Goal: Book appointment/travel/reservation

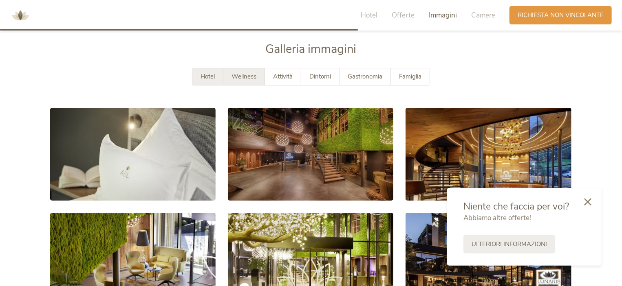
click at [246, 78] on span "Wellness" at bounding box center [243, 77] width 25 height 8
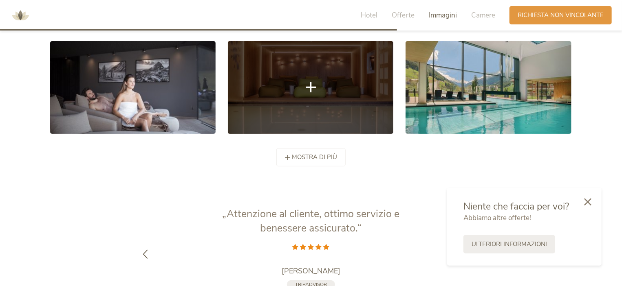
scroll to position [1594, 0]
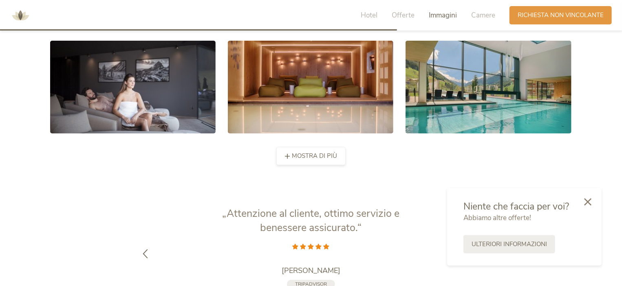
click at [302, 154] on span "mostra di più" at bounding box center [314, 156] width 45 height 9
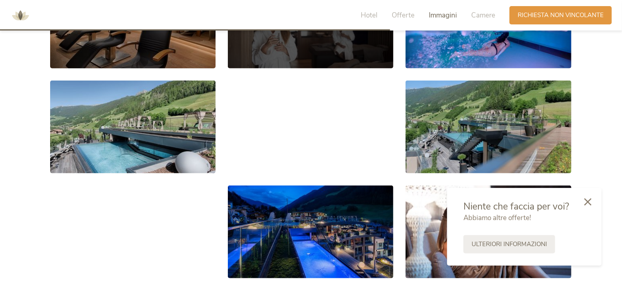
scroll to position [1765, 0]
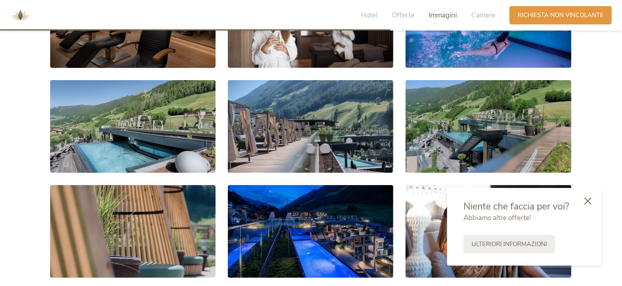
click at [585, 203] on icon at bounding box center [587, 201] width 7 height 7
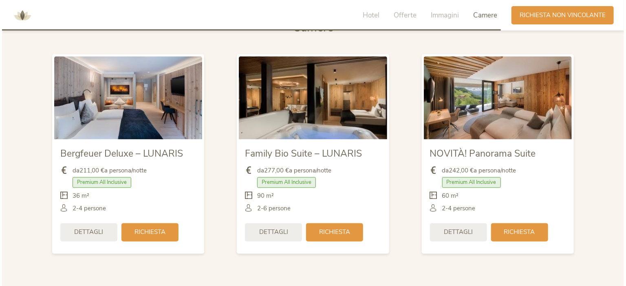
scroll to position [2257, 0]
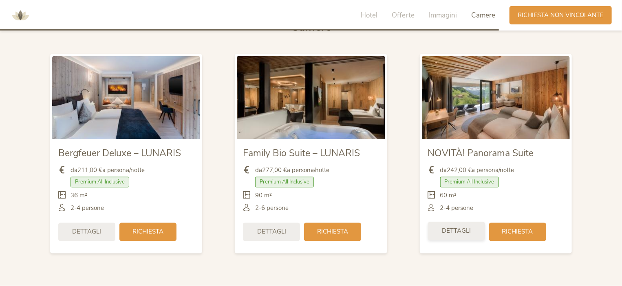
click at [457, 235] on span "Dettagli" at bounding box center [456, 231] width 29 height 9
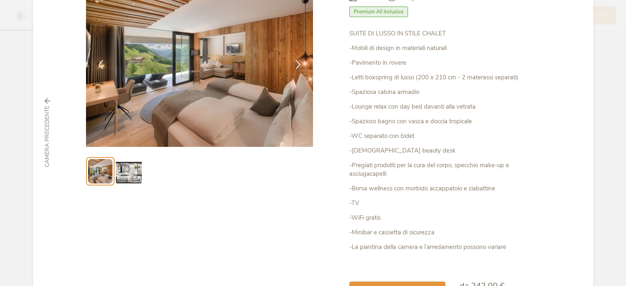
scroll to position [79, 0]
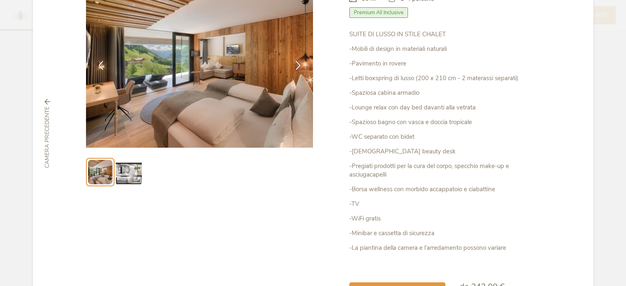
click at [130, 176] on img at bounding box center [129, 172] width 26 height 26
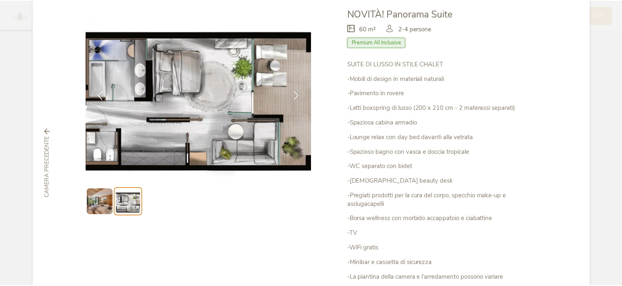
scroll to position [0, 0]
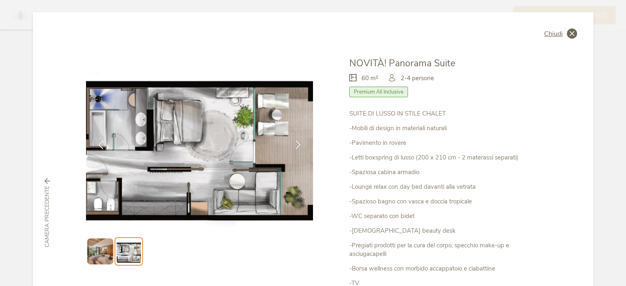
click at [559, 34] on span "Chiudi" at bounding box center [553, 34] width 19 height 7
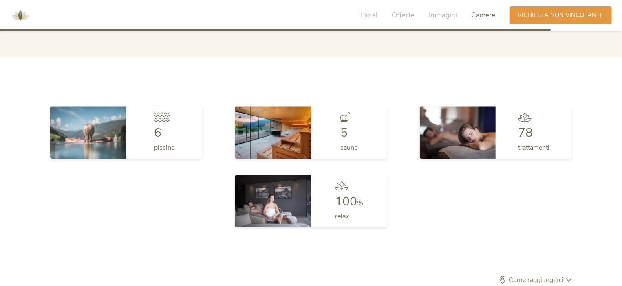
scroll to position [2502, 0]
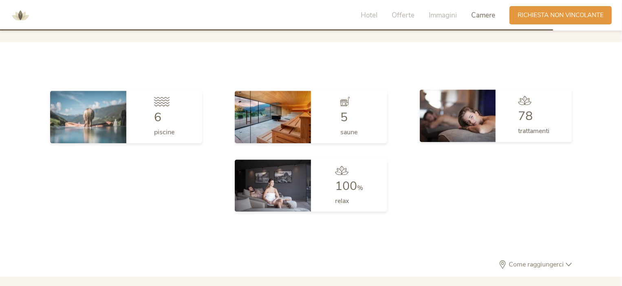
click at [538, 129] on span "trattamenti" at bounding box center [533, 131] width 31 height 9
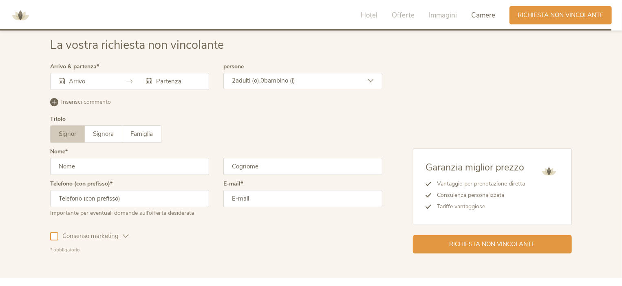
scroll to position [2765, 0]
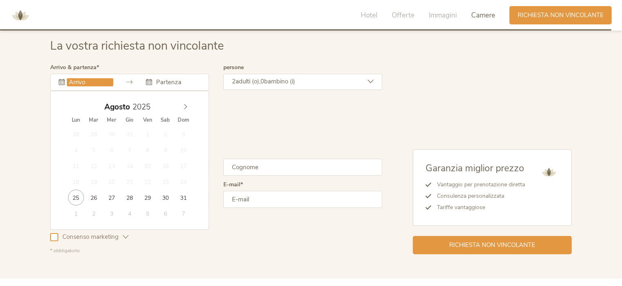
click at [108, 79] on input "text" at bounding box center [90, 82] width 46 height 8
click at [187, 104] on icon at bounding box center [186, 107] width 6 height 6
type input "[DATE]"
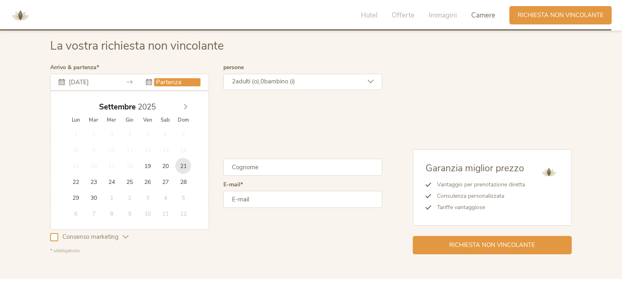
type input "[DATE]"
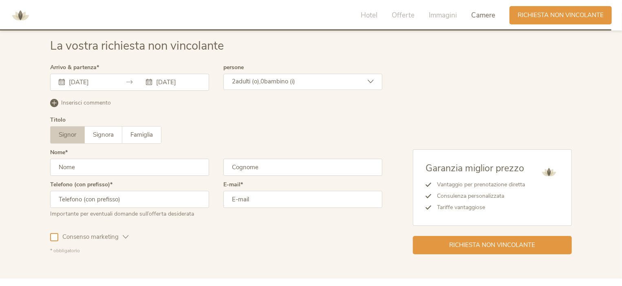
click at [247, 70] on div "persone 2 adulti (o), 0 bambino (i) adulti (o) 2 bambino (i) 0 Inserisci" at bounding box center [302, 81] width 159 height 32
drag, startPoint x: 248, startPoint y: 76, endPoint x: 247, endPoint y: 70, distance: 6.6
click at [247, 70] on div "persone 2 adulti (o), 0 bambino (i) adulti (o) 2 bambino (i) 0 Inserisci" at bounding box center [302, 81] width 159 height 32
click at [252, 80] on span "adulti (o)," at bounding box center [248, 81] width 25 height 8
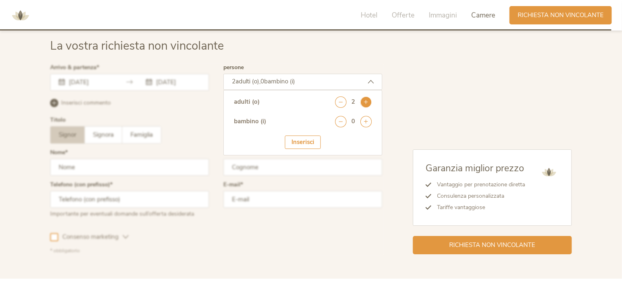
click at [365, 98] on icon at bounding box center [365, 102] width 11 height 11
click at [233, 125] on div "adulti (o) 4 bambino (i) 0 Inserisci" at bounding box center [302, 123] width 159 height 66
click at [195, 124] on div at bounding box center [216, 160] width 336 height 194
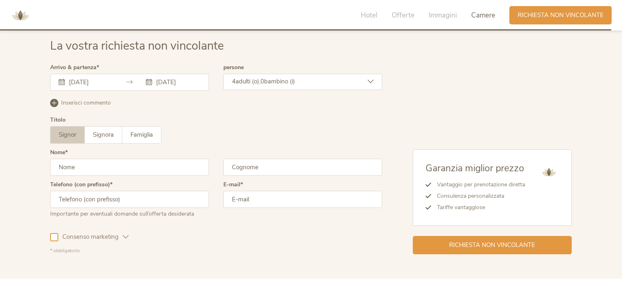
click at [62, 101] on span "Inserisci commento" at bounding box center [86, 103] width 50 height 8
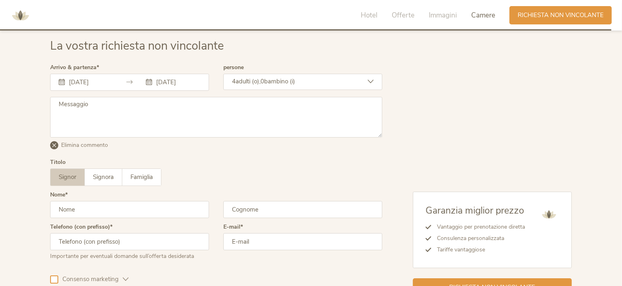
click at [62, 101] on textarea at bounding box center [216, 117] width 332 height 41
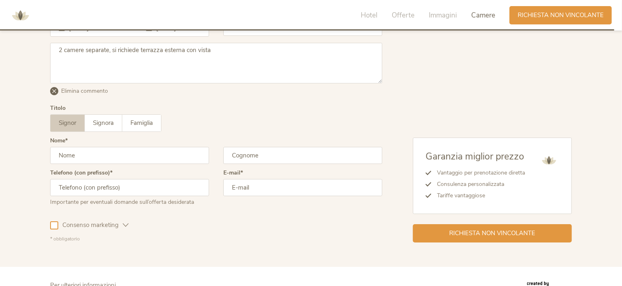
scroll to position [2820, 0]
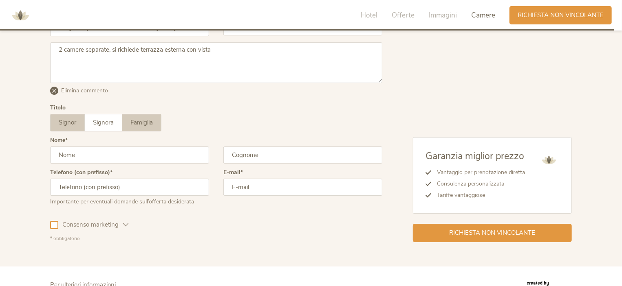
type textarea "2 camere separate, si richiede terrazza esterna con vista"
click at [139, 123] on span "Famiglia" at bounding box center [141, 123] width 22 height 8
click at [112, 152] on input "text" at bounding box center [129, 155] width 159 height 17
click at [236, 151] on input "text" at bounding box center [302, 155] width 159 height 17
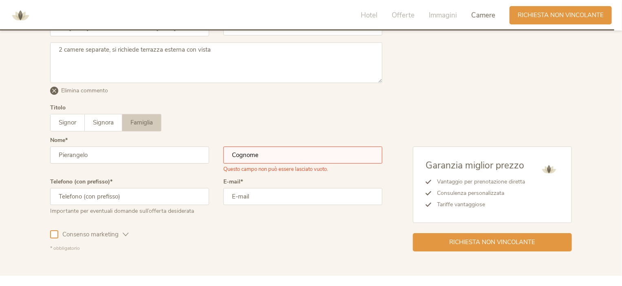
drag, startPoint x: 95, startPoint y: 154, endPoint x: 28, endPoint y: 148, distance: 67.1
click at [28, 148] on div "La vostra richiesta non vincolante Arrivo & partenza [DATE] [DATE] [DATE] Lun M…" at bounding box center [311, 117] width 622 height 317
type input "[PERSON_NAME]"
click at [250, 154] on input "text" at bounding box center [302, 155] width 159 height 17
type input "Basso"
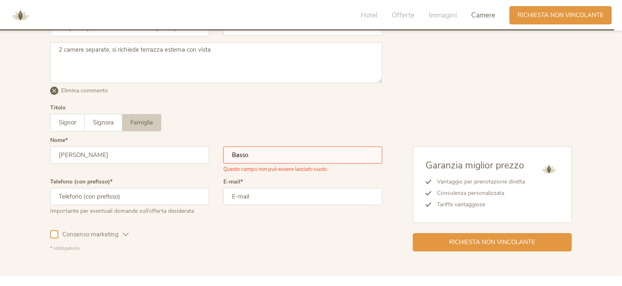
click at [174, 192] on input "text" at bounding box center [129, 196] width 159 height 17
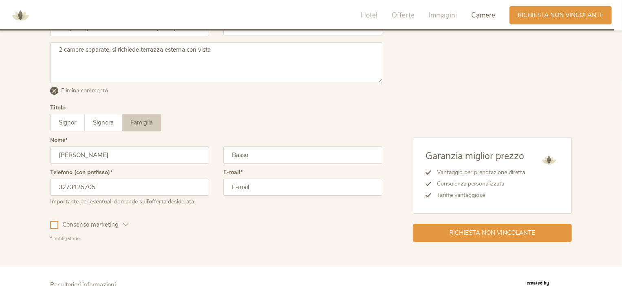
type input "3273125705"
click at [271, 189] on input "email" at bounding box center [302, 187] width 159 height 17
type input "[EMAIL_ADDRESS][DOMAIN_NAME]"
click at [122, 224] on span "Consenso marketing" at bounding box center [90, 225] width 64 height 9
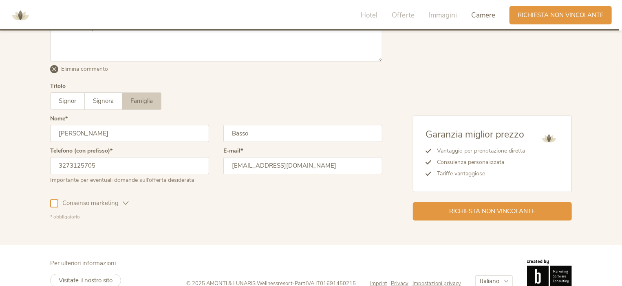
scroll to position [2842, 0]
click at [55, 205] on div at bounding box center [54, 203] width 8 height 8
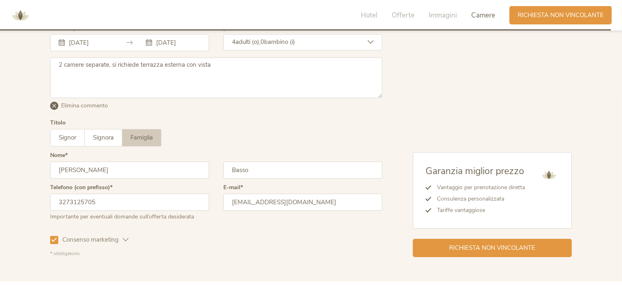
scroll to position [2855, 0]
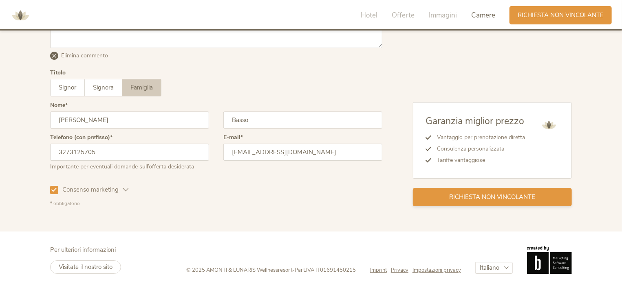
click at [483, 197] on span "Richiesta non vincolante" at bounding box center [493, 197] width 86 height 9
